Goal: Task Accomplishment & Management: Use online tool/utility

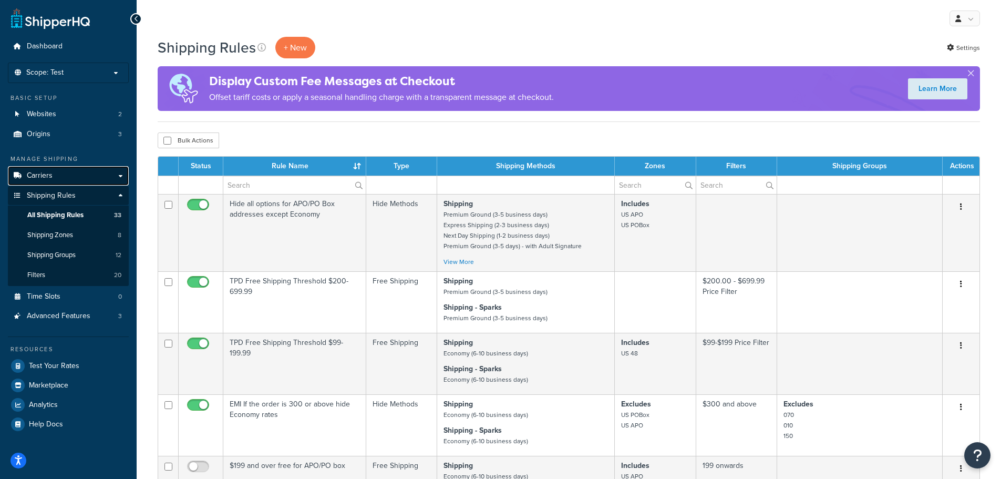
click at [62, 178] on link "Carriers" at bounding box center [68, 175] width 121 height 19
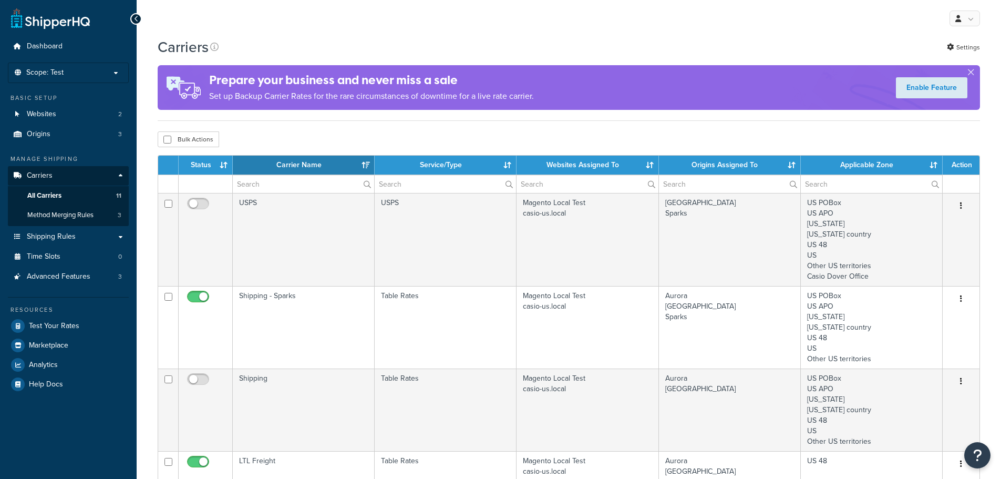
select select "15"
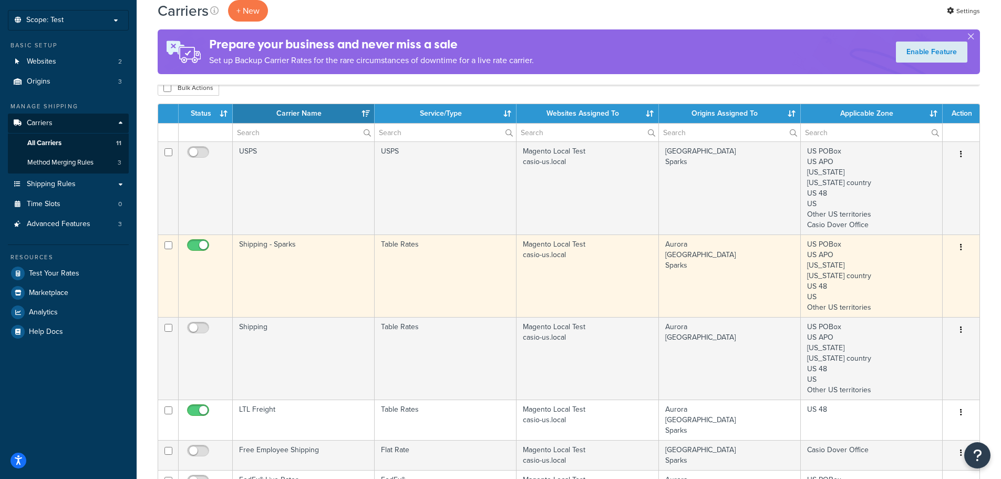
click at [330, 255] on td "Shipping - Sparks" at bounding box center [304, 275] width 142 height 83
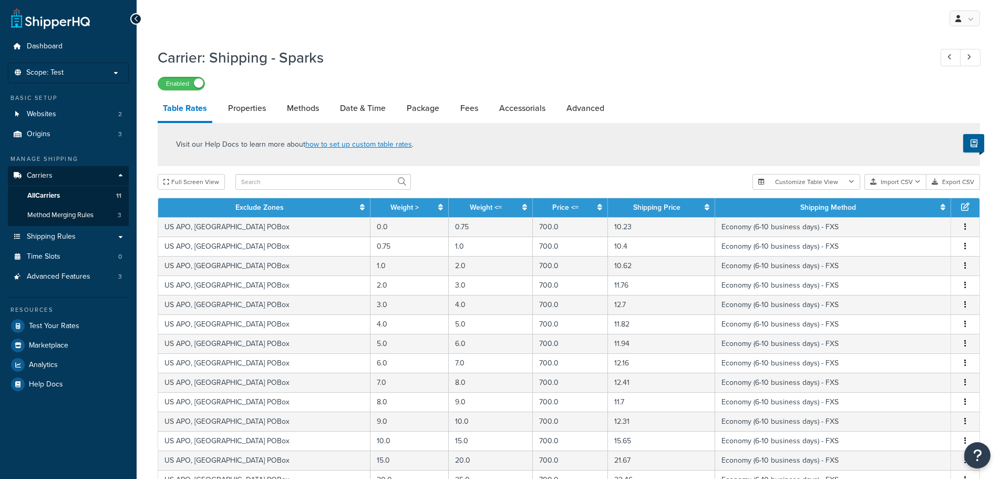
select select "25"
click at [958, 181] on button "Export CSV" at bounding box center [954, 182] width 54 height 16
click at [948, 181] on button "Export CSV" at bounding box center [954, 182] width 54 height 16
